Goal: Task Accomplishment & Management: Use online tool/utility

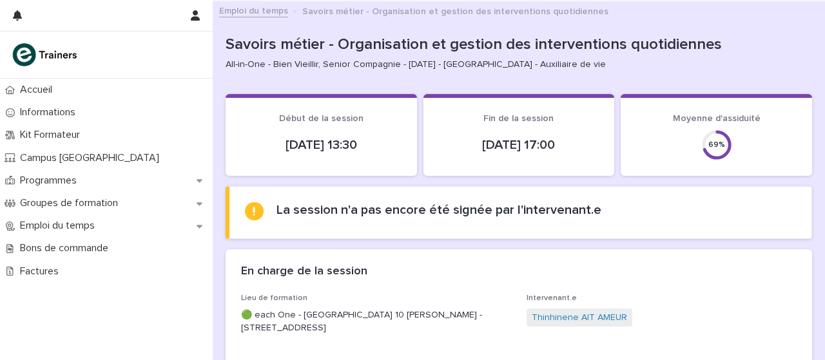
scroll to position [253, 0]
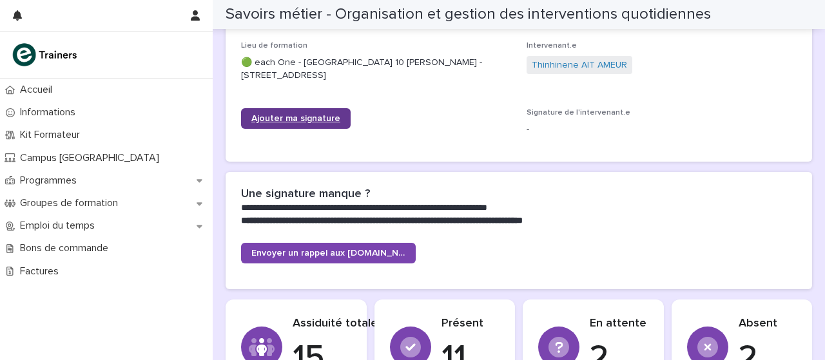
click at [314, 117] on font "Ajouter ma signature" at bounding box center [296, 118] width 89 height 9
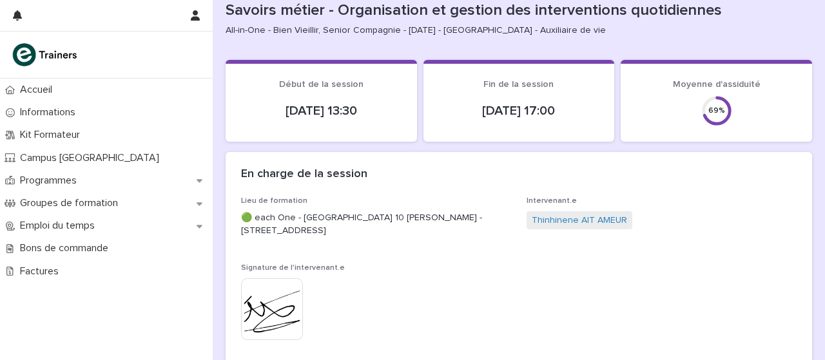
scroll to position [0, 0]
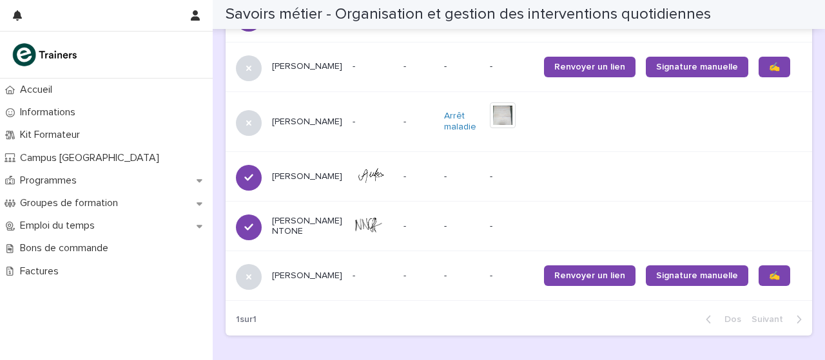
scroll to position [1397, 0]
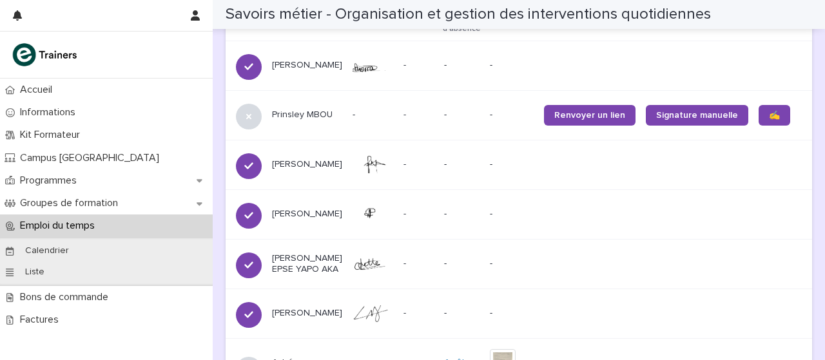
scroll to position [896, 0]
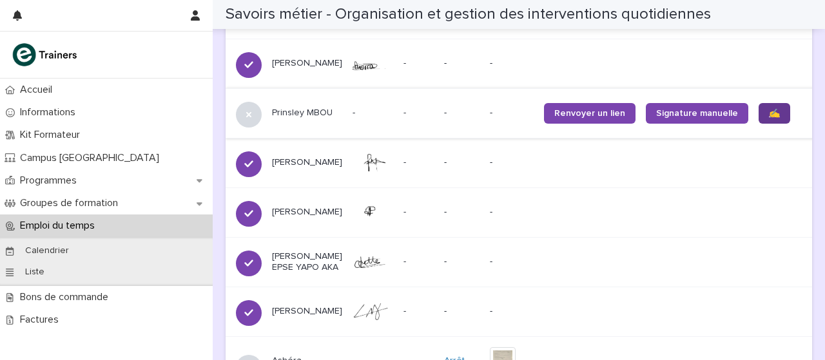
click at [769, 111] on font "✍️" at bounding box center [774, 113] width 11 height 9
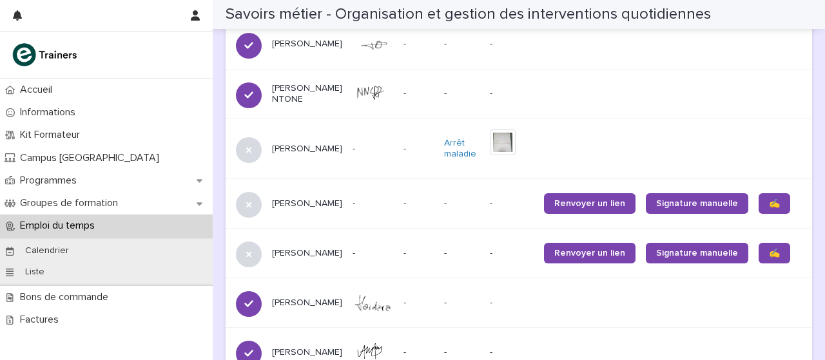
scroll to position [1247, 0]
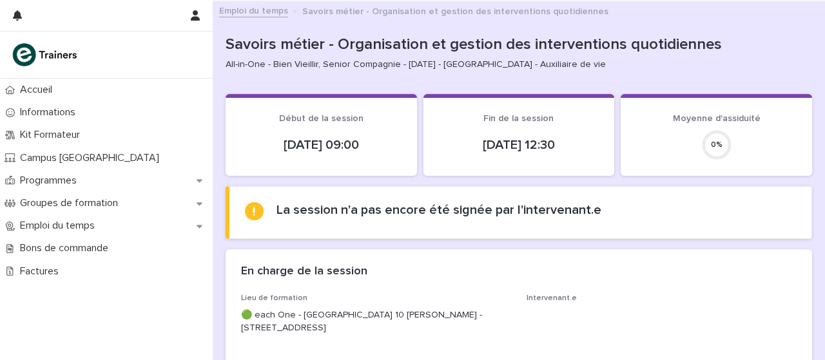
scroll to position [146, 0]
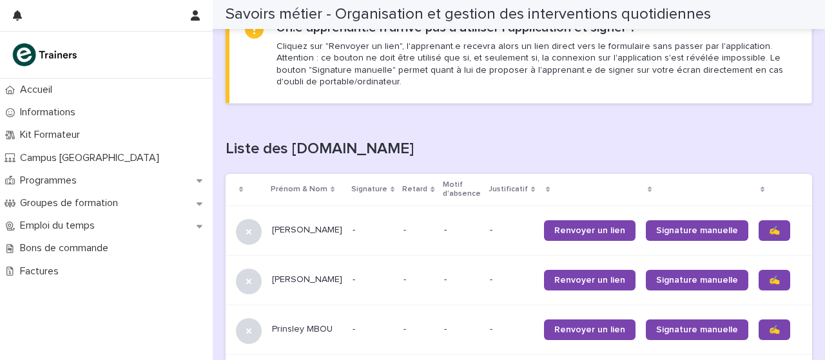
scroll to position [745, 0]
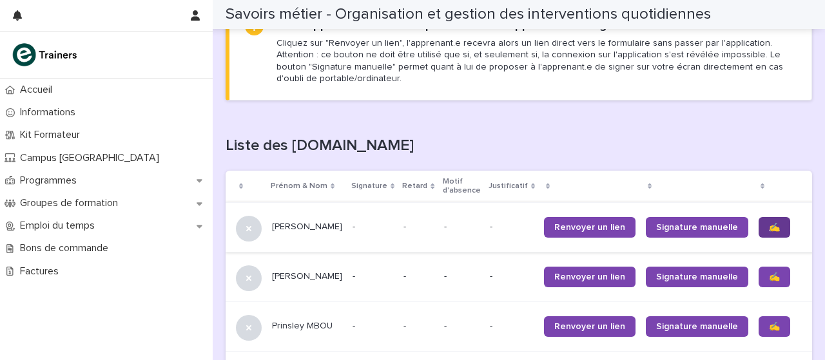
click at [759, 233] on link "✍️" at bounding box center [775, 227] width 32 height 21
click at [759, 282] on link "✍️" at bounding box center [775, 277] width 32 height 21
click at [769, 329] on font "✍️" at bounding box center [774, 326] width 11 height 9
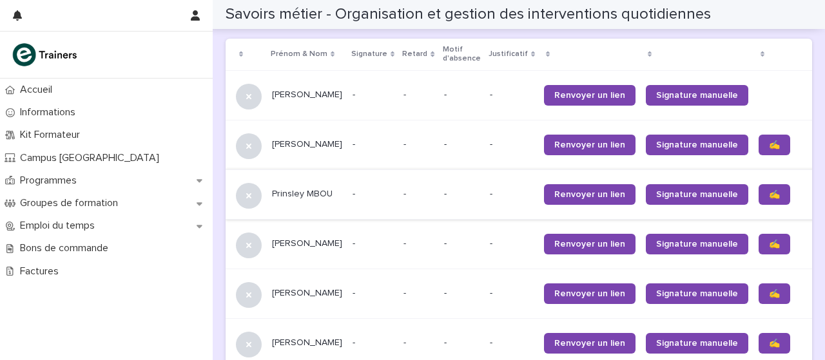
scroll to position [898, 0]
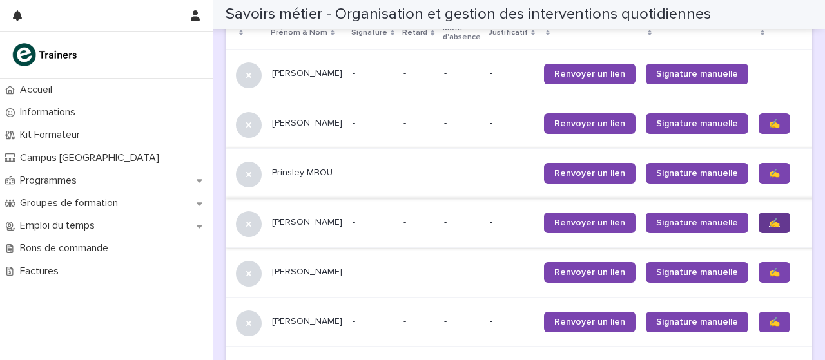
click at [769, 222] on font "✍️" at bounding box center [774, 223] width 11 height 9
click at [759, 277] on link "✍️" at bounding box center [775, 272] width 32 height 21
click at [769, 321] on font "✍️" at bounding box center [774, 322] width 11 height 9
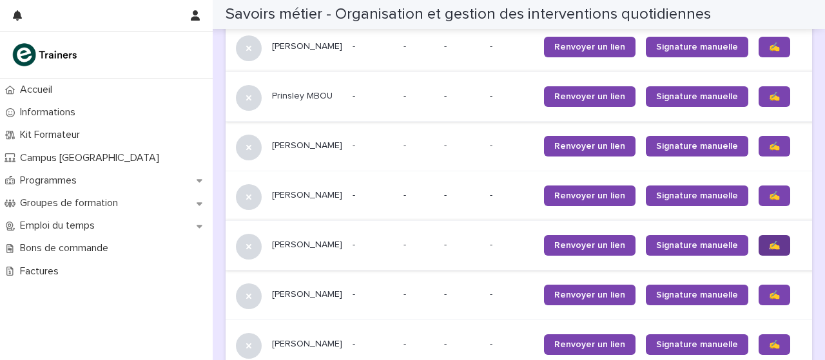
scroll to position [995, 0]
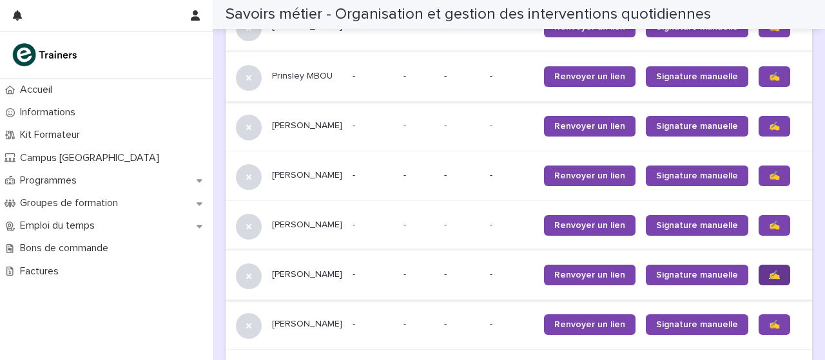
click at [759, 277] on link "✍️" at bounding box center [775, 275] width 32 height 21
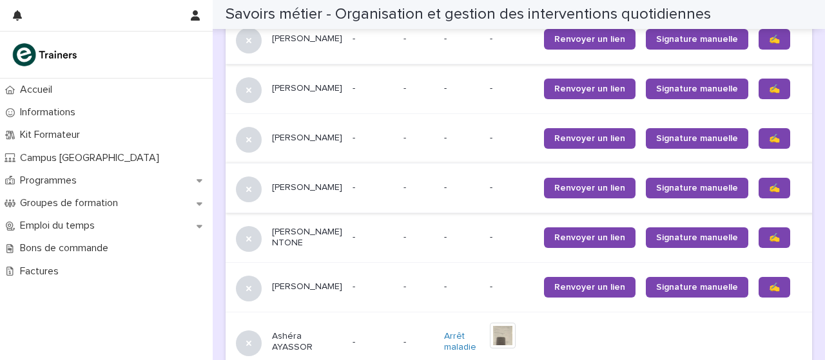
scroll to position [1187, 0]
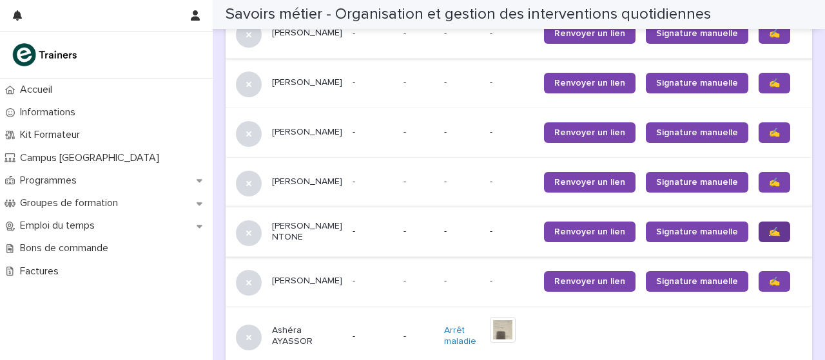
click at [759, 242] on link "✍️" at bounding box center [775, 232] width 32 height 21
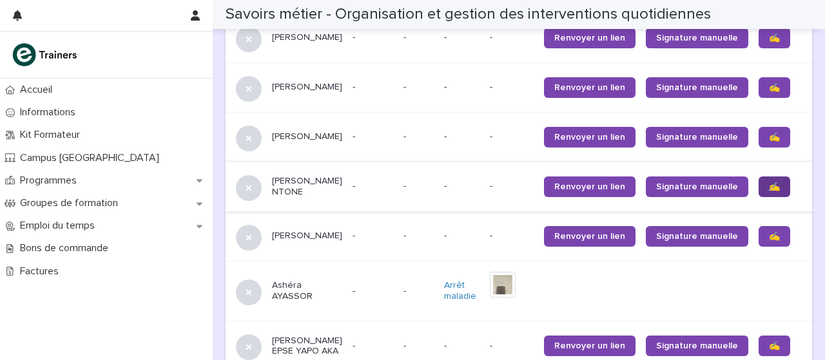
scroll to position [1235, 0]
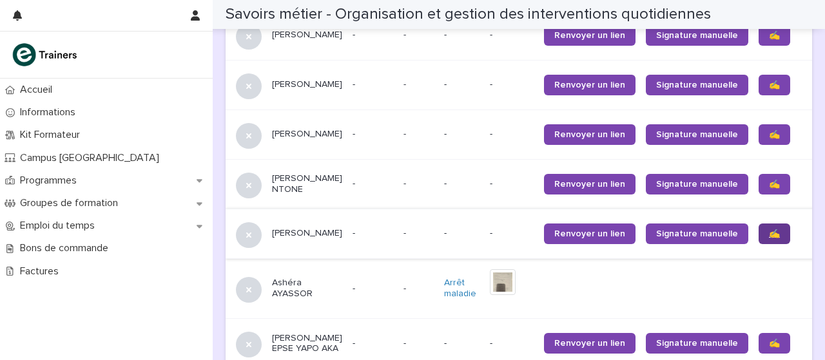
click at [759, 244] on link "✍️" at bounding box center [775, 234] width 32 height 21
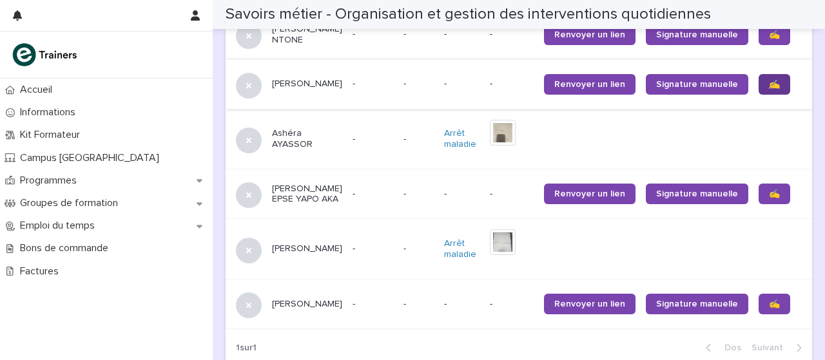
scroll to position [1385, 0]
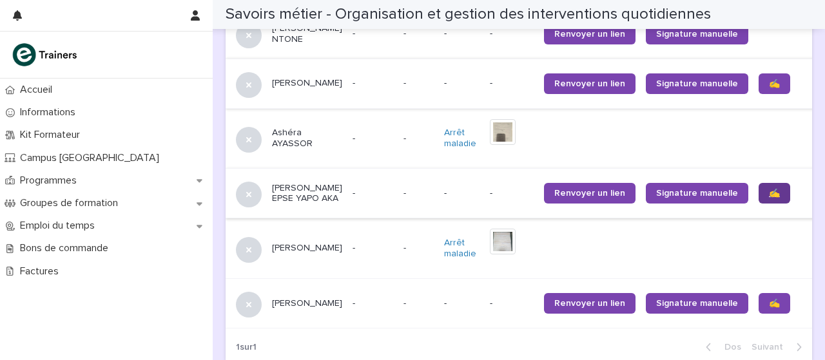
click at [769, 198] on span "✍️" at bounding box center [774, 193] width 11 height 9
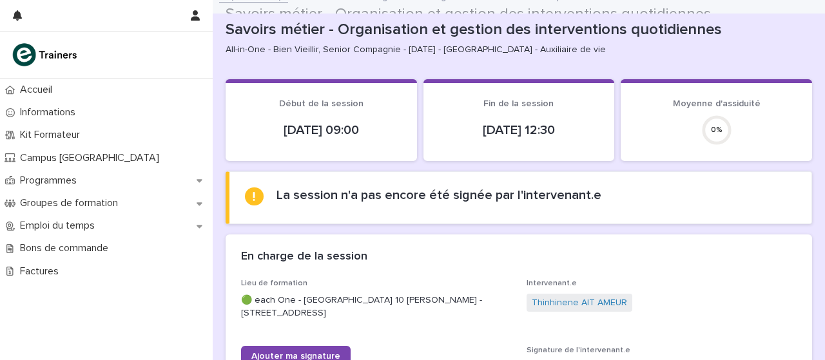
scroll to position [0, 0]
